Goal: Transaction & Acquisition: Purchase product/service

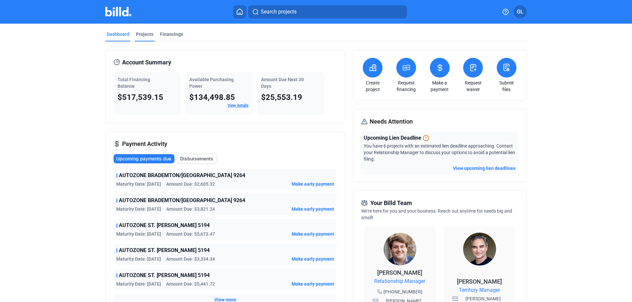
click at [141, 34] on div "Projects" at bounding box center [144, 34] width 17 height 7
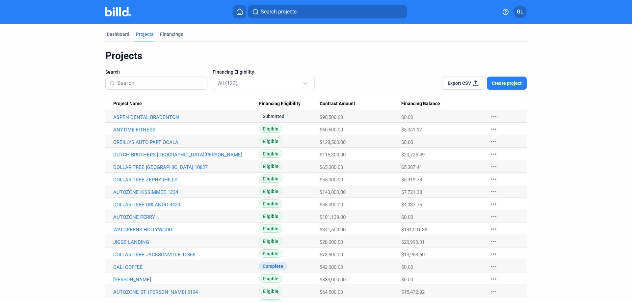
click at [142, 127] on link "ANYTIME FITNESS" at bounding box center [186, 130] width 146 height 6
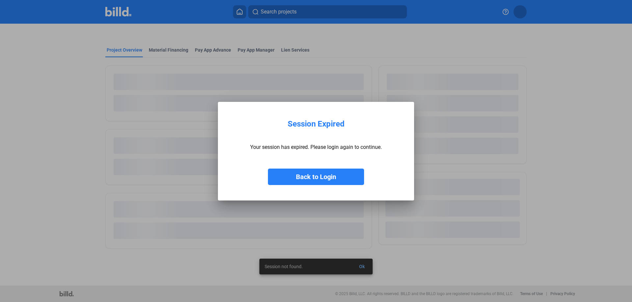
click at [335, 173] on button "Back to Login" at bounding box center [316, 177] width 96 height 16
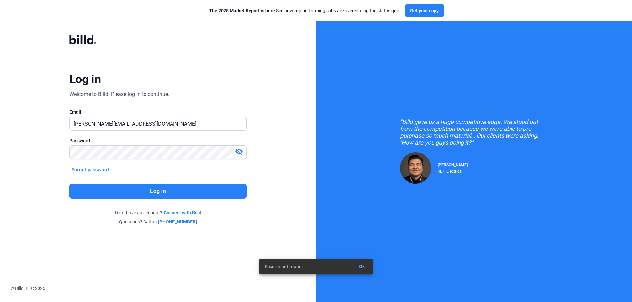
click at [174, 195] on button "Log in" at bounding box center [157, 191] width 177 height 15
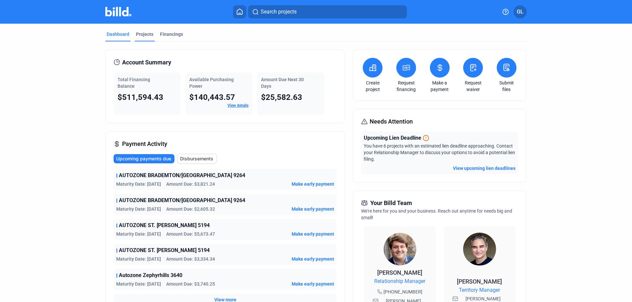
click at [138, 34] on div "Projects" at bounding box center [144, 34] width 17 height 7
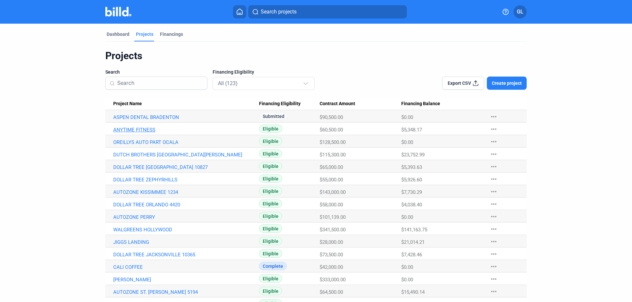
click at [136, 129] on link "ANYTIME FITNESS" at bounding box center [186, 130] width 146 height 6
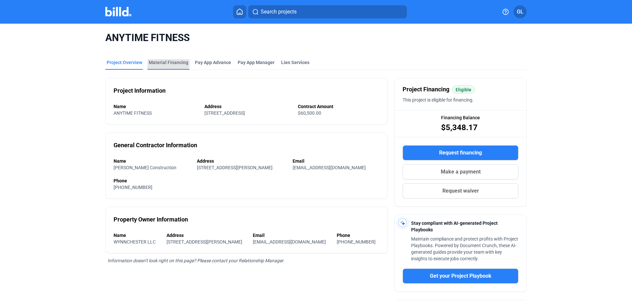
click at [162, 61] on div "Material Financing" at bounding box center [168, 62] width 39 height 7
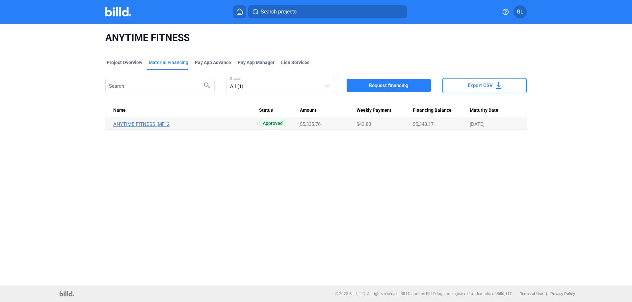
click at [156, 126] on link "ANYTIME FITNESS_MF_2" at bounding box center [186, 124] width 146 height 6
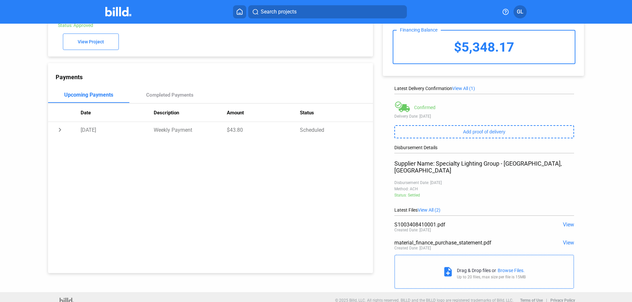
scroll to position [37, 0]
click at [567, 221] on span "View" at bounding box center [567, 224] width 11 height 6
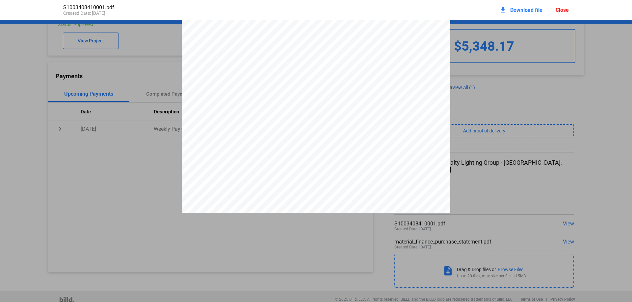
scroll to position [420, 0]
click at [560, 9] on div "Close" at bounding box center [561, 10] width 13 height 6
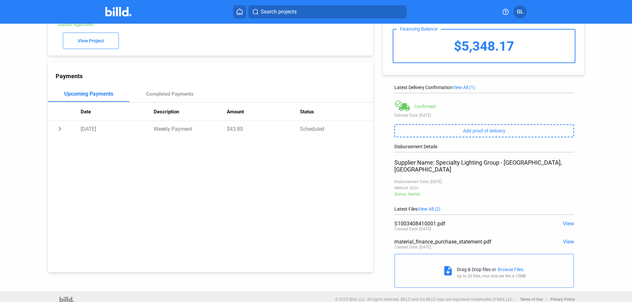
click at [113, 12] on img at bounding box center [118, 12] width 26 height 10
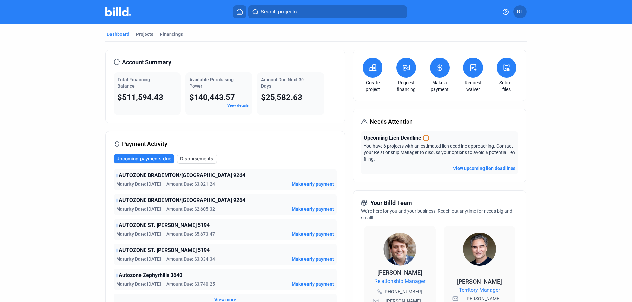
click at [140, 34] on div "Projects" at bounding box center [144, 34] width 17 height 7
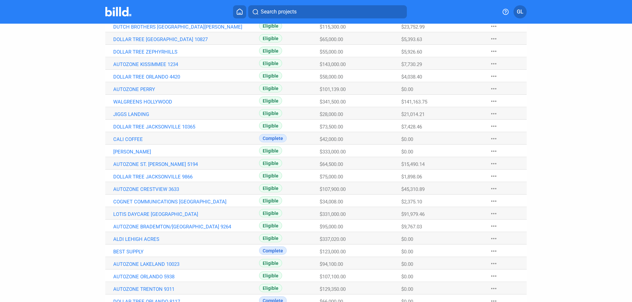
scroll to position [164, 0]
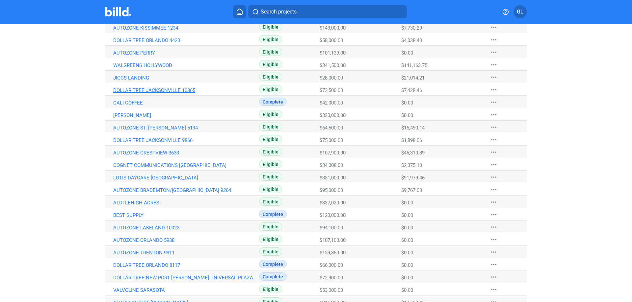
click at [166, 90] on link "DOLLAR TREE JACKSONVILLE 10365" at bounding box center [186, 90] width 146 height 6
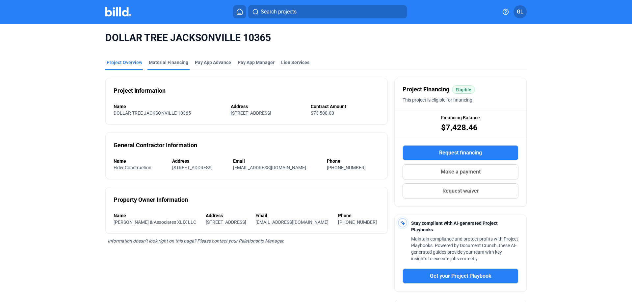
click at [157, 62] on div "Material Financing" at bounding box center [168, 62] width 39 height 7
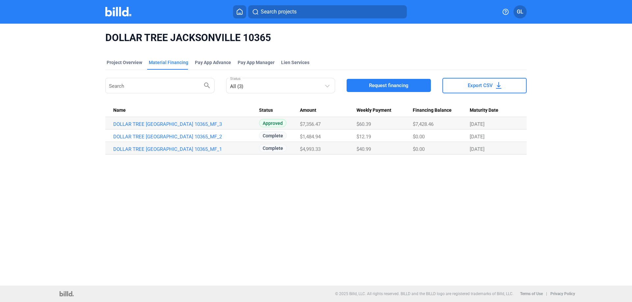
click at [112, 14] on img at bounding box center [118, 12] width 26 height 10
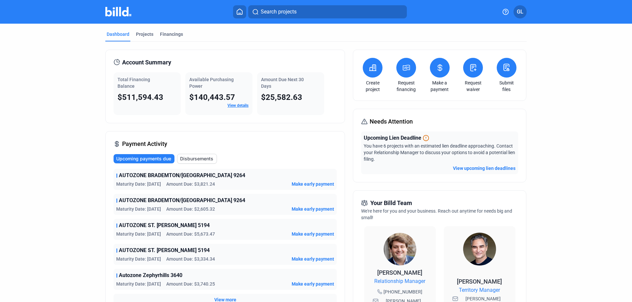
click at [439, 69] on icon at bounding box center [440, 68] width 8 height 8
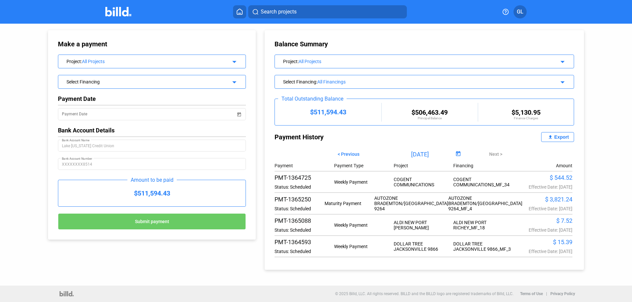
click at [224, 65] on div "Project : All Projects arrow_drop_down" at bounding box center [151, 61] width 187 height 12
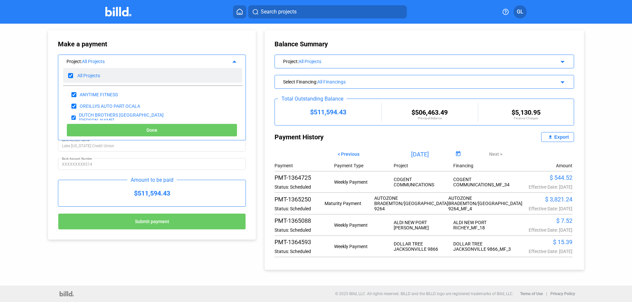
click at [70, 75] on input "checkbox" at bounding box center [70, 76] width 5 height 10
checkbox input "false"
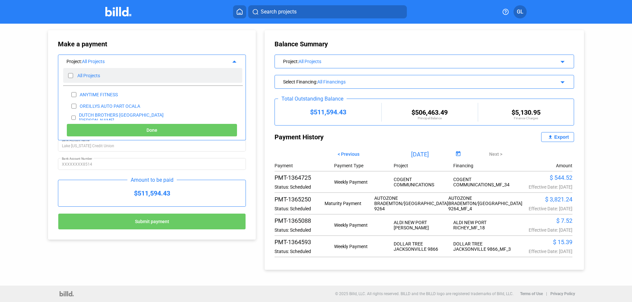
checkbox input "false"
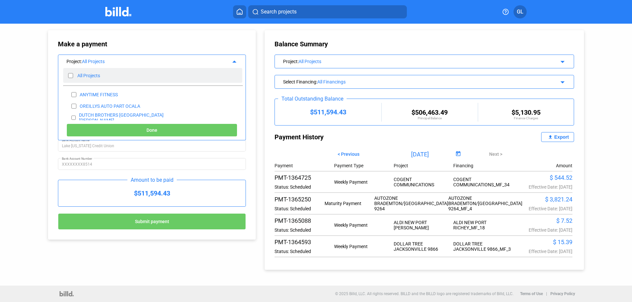
checkbox input "false"
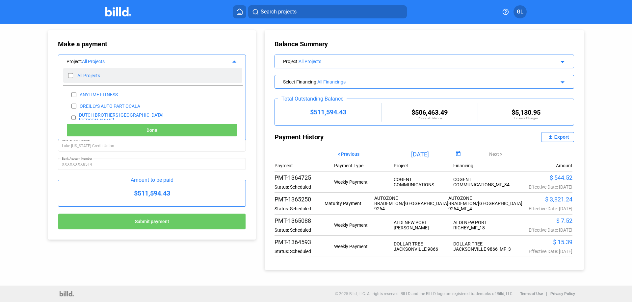
checkbox input "false"
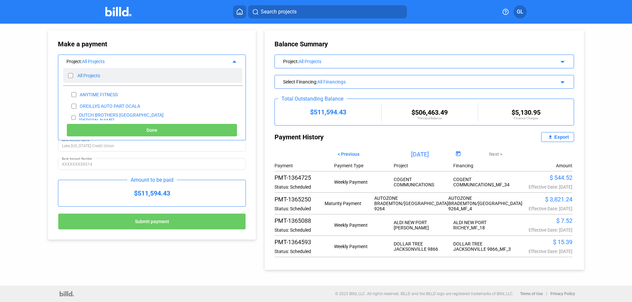
checkbox input "false"
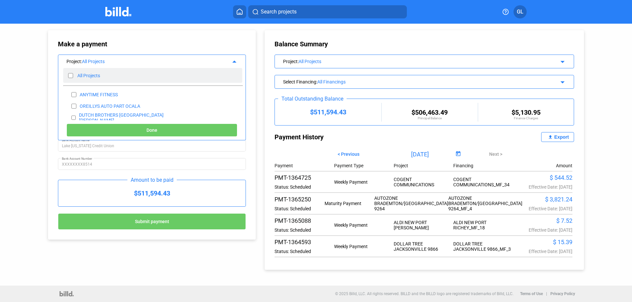
checkbox input "false"
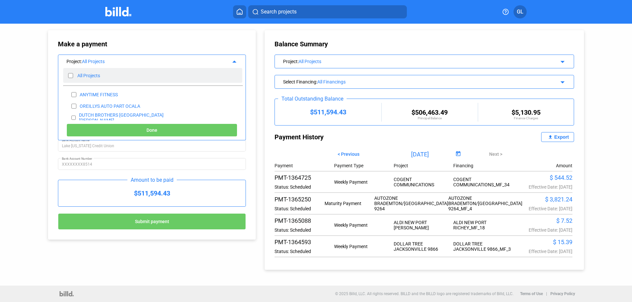
checkbox input "false"
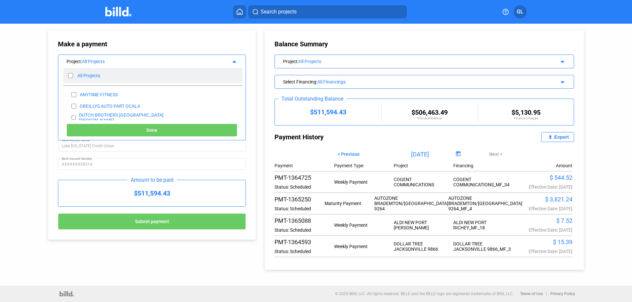
checkbox input "false"
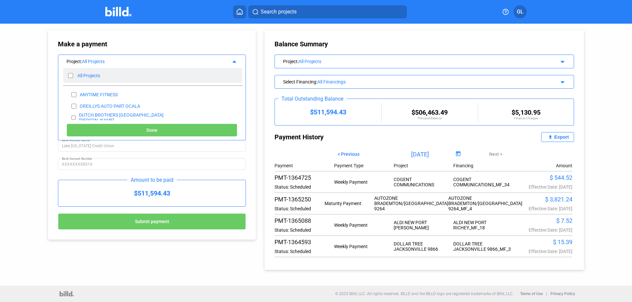
checkbox input "false"
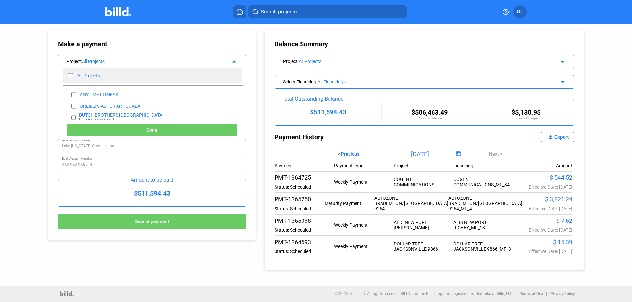
checkbox input "false"
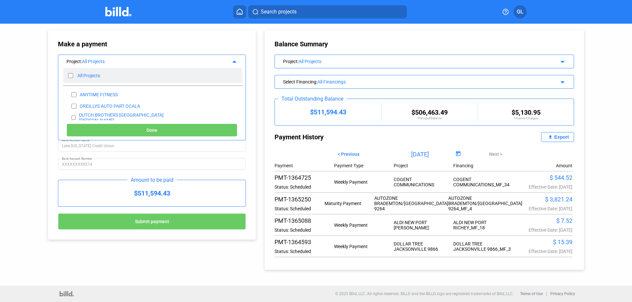
checkbox input "false"
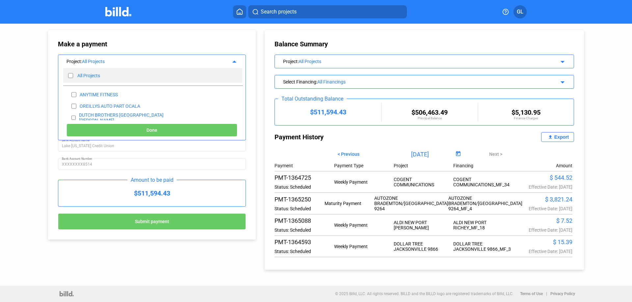
checkbox input "false"
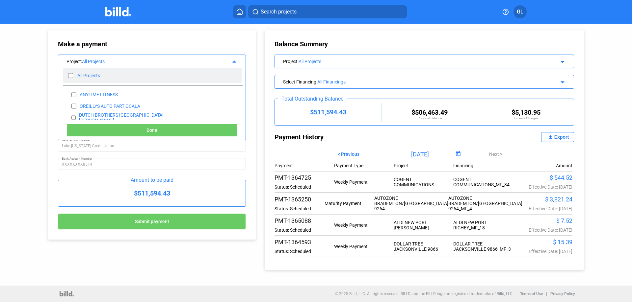
checkbox input "false"
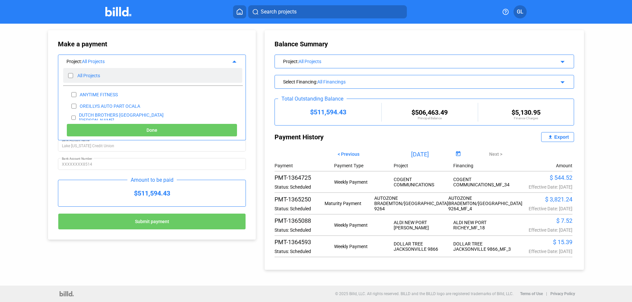
checkbox input "false"
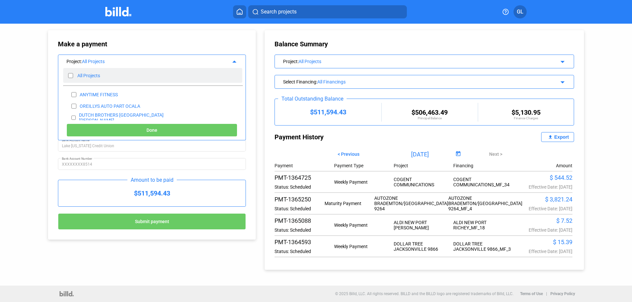
checkbox input "false"
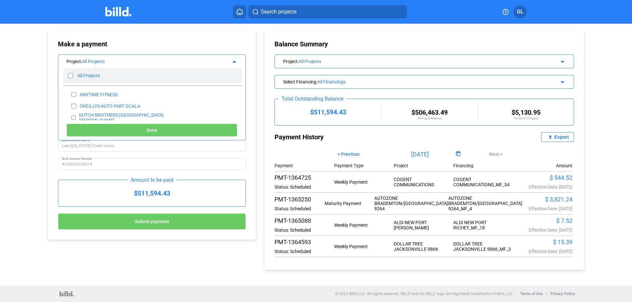
checkbox input "false"
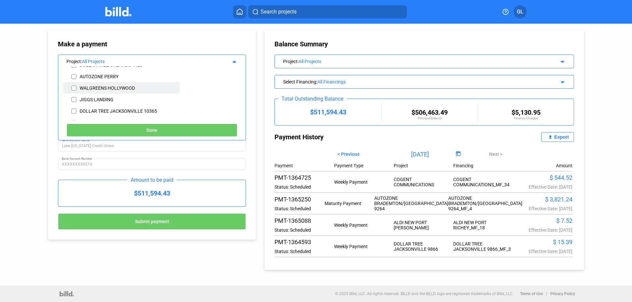
scroll to position [110, 0]
click at [75, 100] on input "checkbox" at bounding box center [73, 100] width 5 height 10
checkbox input "true"
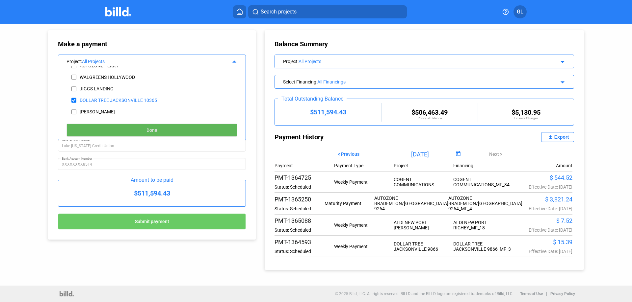
click at [172, 128] on button "Done" at bounding box center [151, 130] width 171 height 13
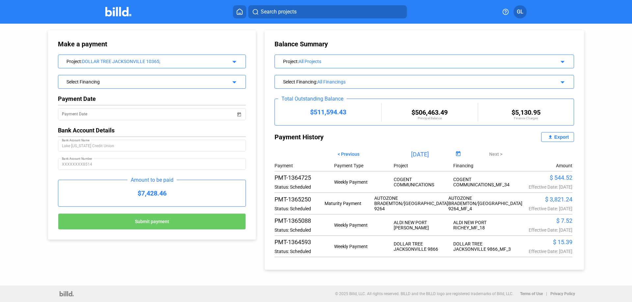
click at [228, 79] on div "Select Financing arrow_drop_down" at bounding box center [151, 81] width 187 height 12
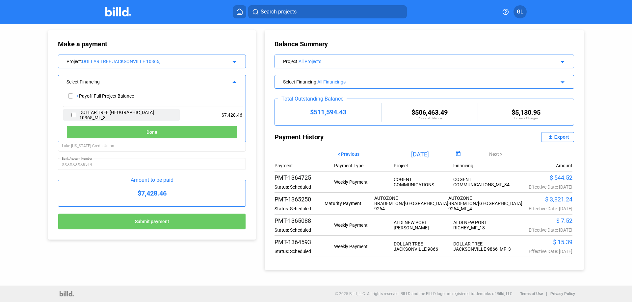
click at [73, 116] on input "checkbox" at bounding box center [73, 115] width 5 height 10
checkbox input "true"
drag, startPoint x: 159, startPoint y: 133, endPoint x: 164, endPoint y: 135, distance: 5.9
click at [159, 133] on button "Done" at bounding box center [151, 132] width 171 height 13
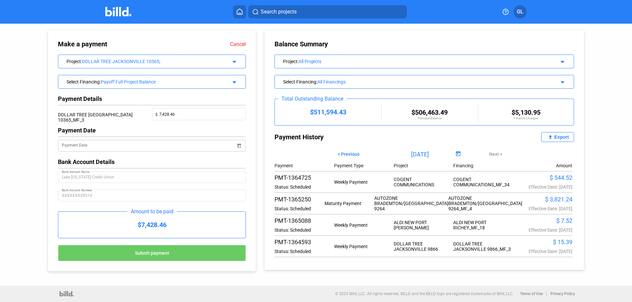
click at [239, 145] on span "Open calendar" at bounding box center [239, 142] width 16 height 16
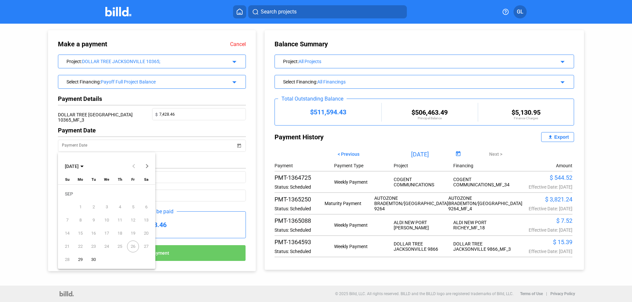
click at [79, 259] on span "29" at bounding box center [80, 260] width 12 height 12
type input "[DATE]"
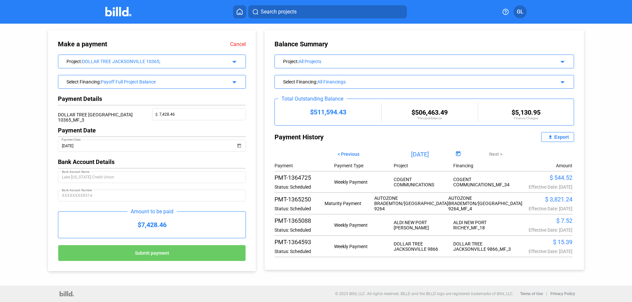
drag, startPoint x: 147, startPoint y: 256, endPoint x: 154, endPoint y: 255, distance: 6.6
click at [147, 255] on span "Submit payment" at bounding box center [152, 253] width 34 height 5
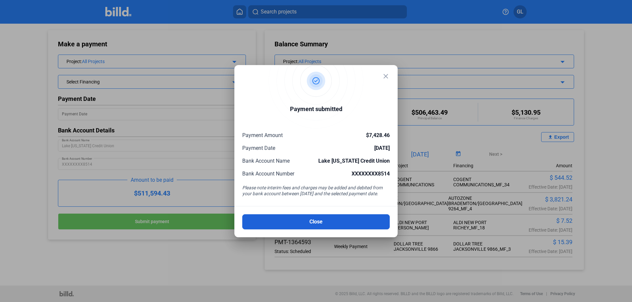
click at [312, 222] on button "Close" at bounding box center [315, 221] width 147 height 15
